Goal: Task Accomplishment & Management: Use online tool/utility

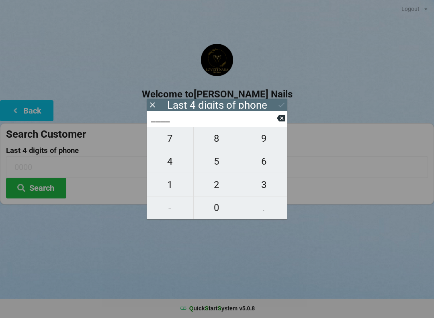
click at [217, 164] on span "5" at bounding box center [217, 161] width 47 height 17
type input "5___"
click at [221, 210] on span "0" at bounding box center [217, 207] width 47 height 17
type input "50__"
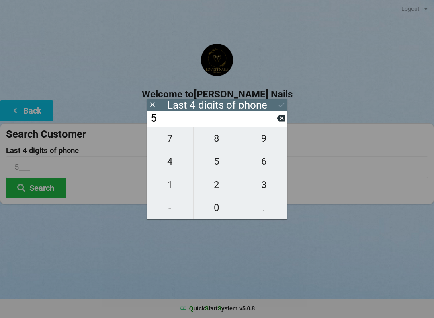
type input "50__"
click at [216, 213] on span "0" at bounding box center [217, 207] width 47 height 17
type input "500_"
click at [221, 166] on span "5" at bounding box center [217, 161] width 47 height 17
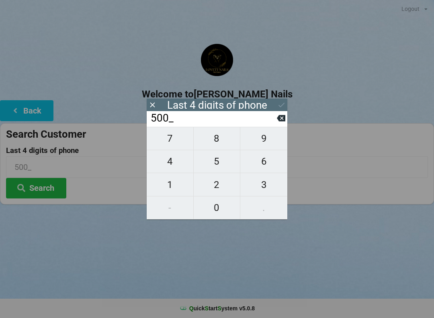
type input "5005"
click at [286, 106] on icon at bounding box center [282, 105] width 8 height 8
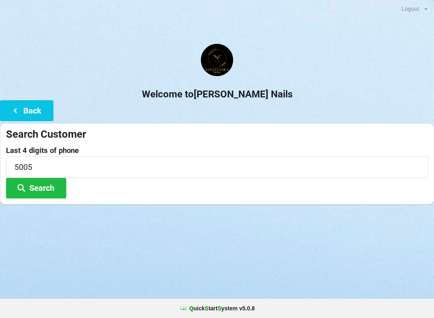
click at [45, 191] on button "Search" at bounding box center [36, 188] width 60 height 21
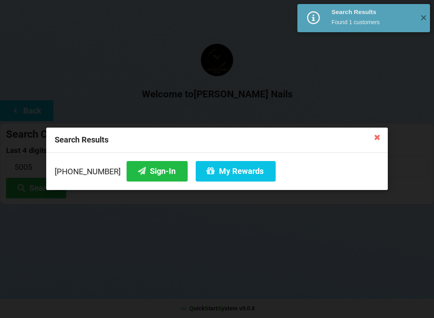
click at [226, 171] on button "My Rewards" at bounding box center [236, 171] width 80 height 21
